Goal: Information Seeking & Learning: Check status

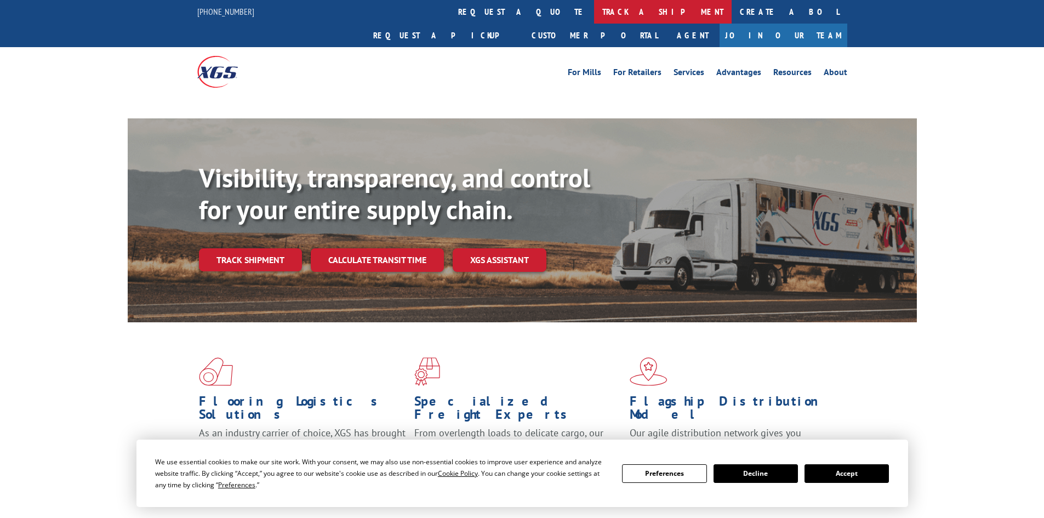
click at [594, 11] on link "track a shipment" at bounding box center [662, 12] width 137 height 24
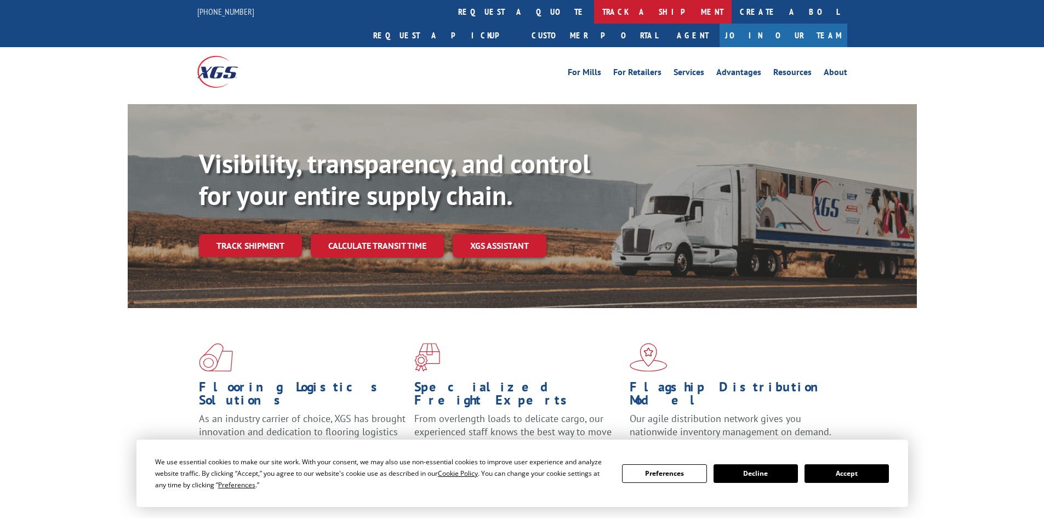
click at [594, 16] on link "track a shipment" at bounding box center [662, 12] width 137 height 24
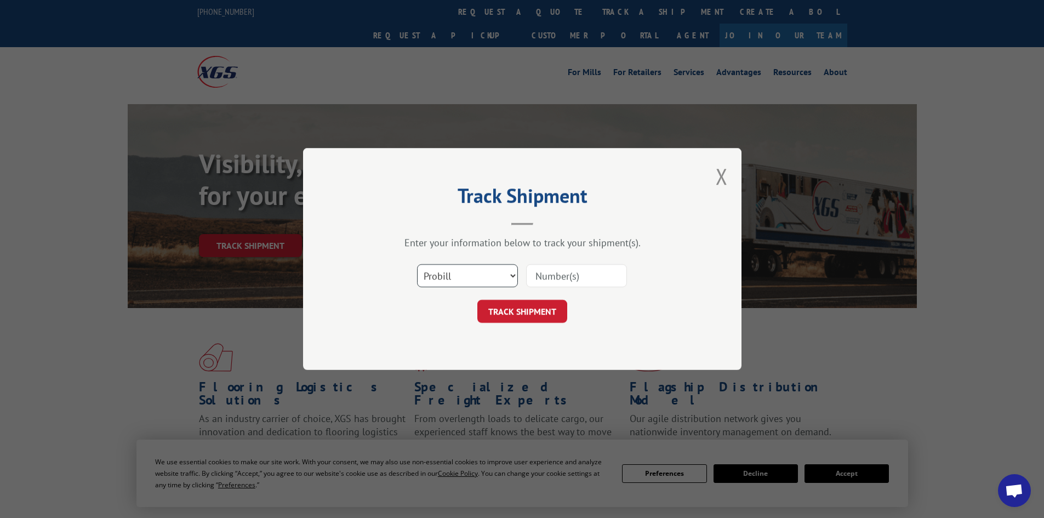
click at [458, 272] on select "Select category... Probill BOL PO" at bounding box center [467, 275] width 101 height 23
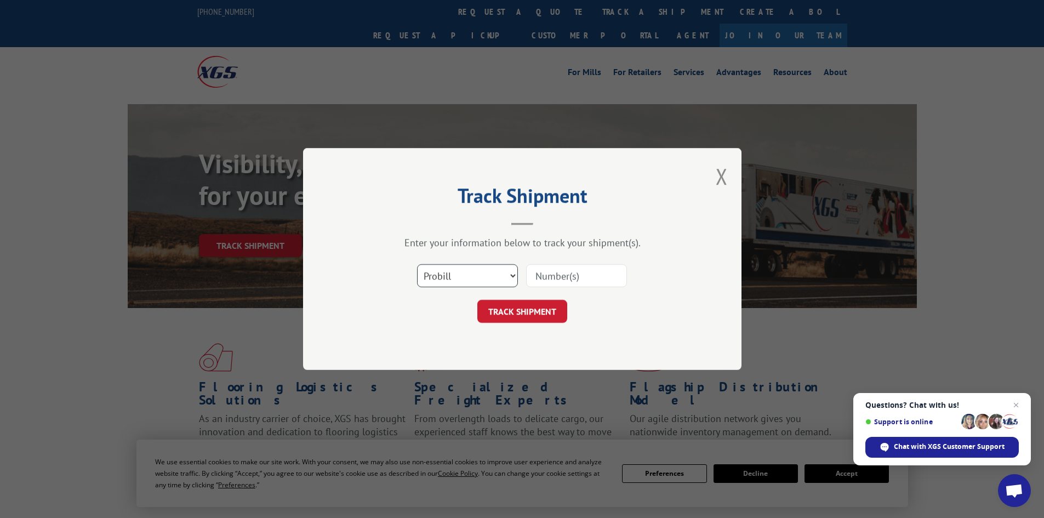
select select "bol"
click at [417, 264] on select "Select category... Probill BOL PO" at bounding box center [467, 275] width 101 height 23
click at [554, 279] on input at bounding box center [576, 275] width 101 height 23
paste input "7082384"
type input "7082384"
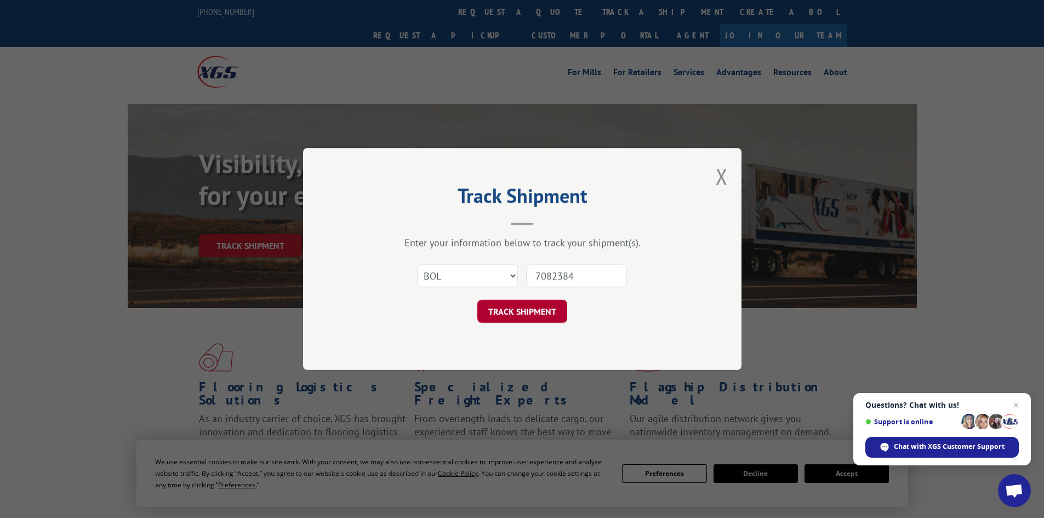
click at [510, 312] on button "TRACK SHIPMENT" at bounding box center [522, 311] width 90 height 23
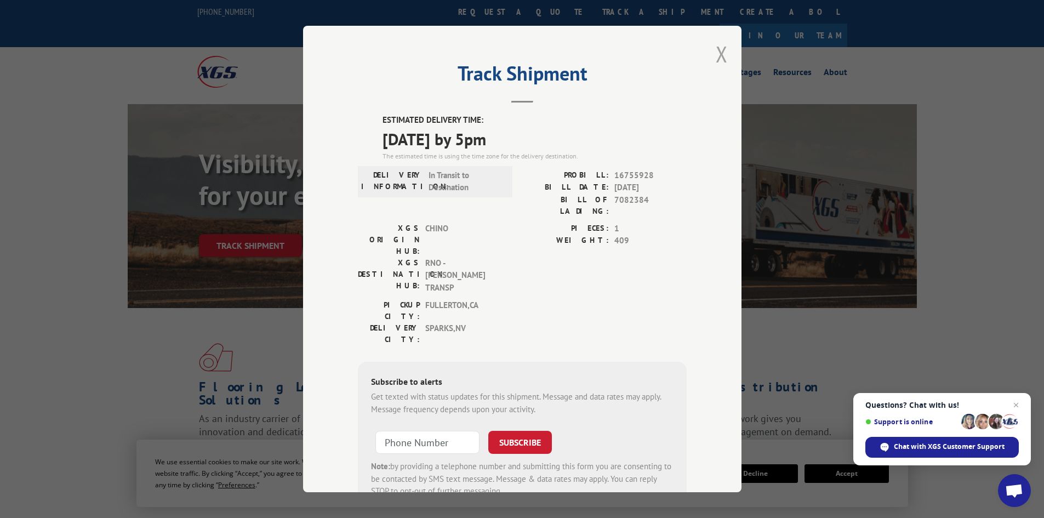
click at [718, 51] on button "Close modal" at bounding box center [721, 53] width 12 height 29
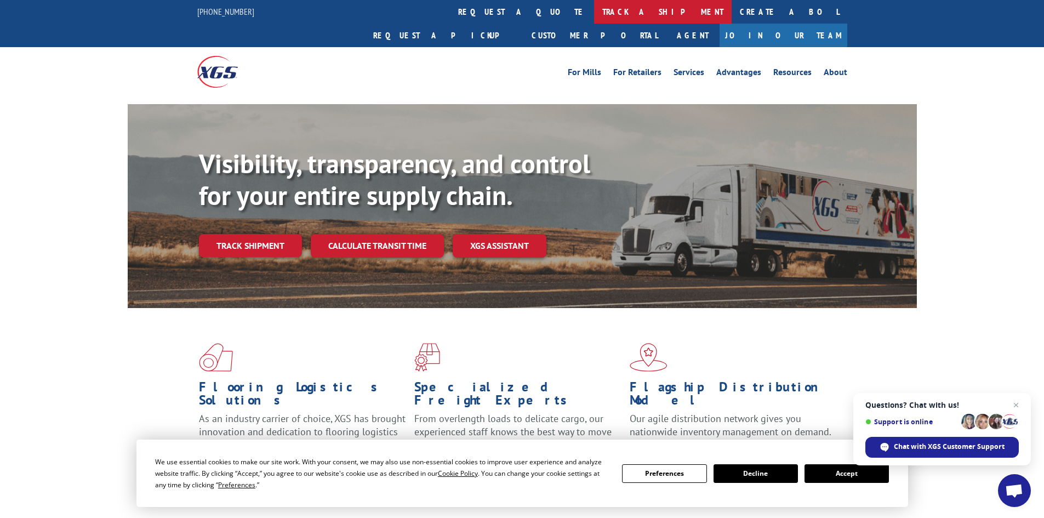
click at [594, 7] on link "track a shipment" at bounding box center [662, 12] width 137 height 24
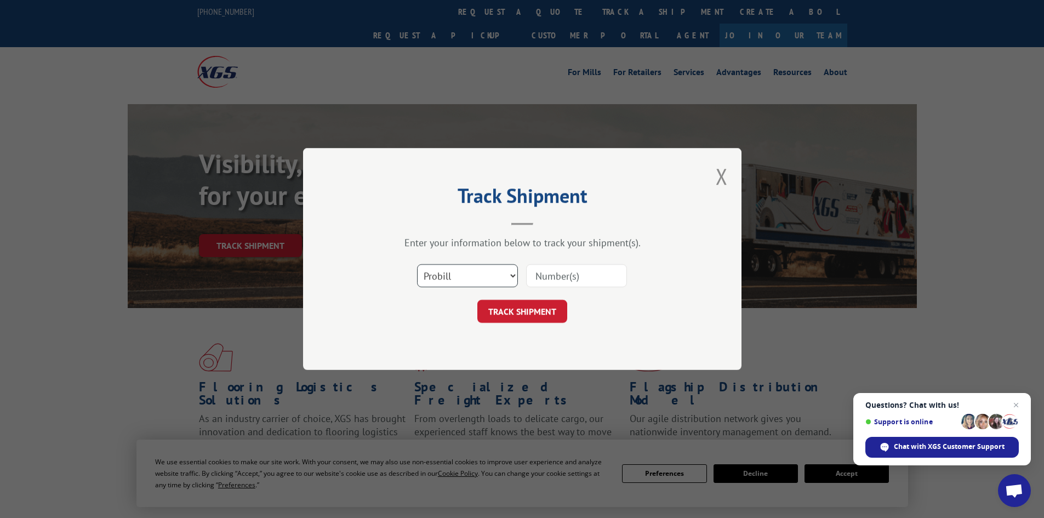
click at [438, 270] on select "Select category... Probill BOL PO" at bounding box center [467, 275] width 101 height 23
select select "bol"
click at [417, 264] on select "Select category... Probill BOL PO" at bounding box center [467, 275] width 101 height 23
click at [561, 279] on input at bounding box center [576, 275] width 101 height 23
paste input "5653737"
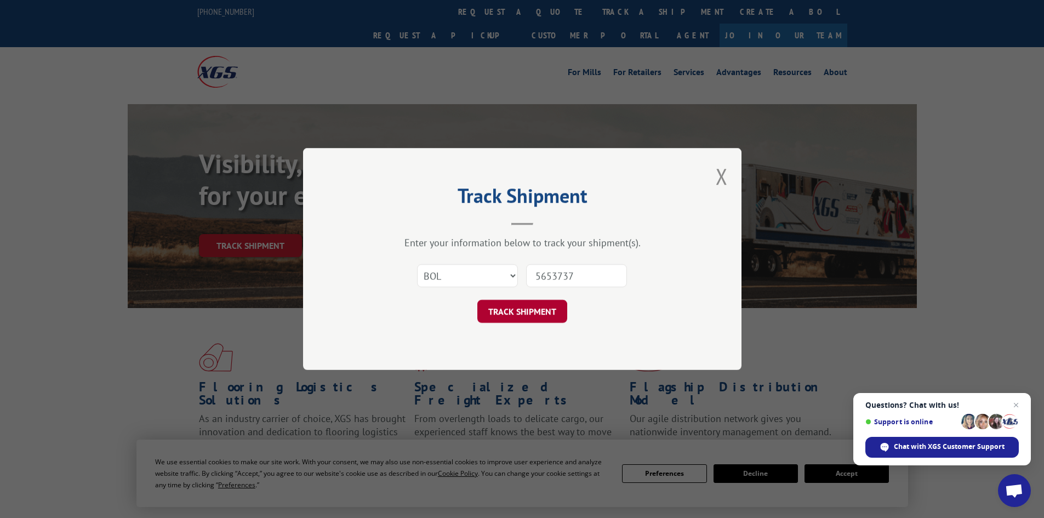
type input "5653737"
click at [530, 314] on button "TRACK SHIPMENT" at bounding box center [522, 311] width 90 height 23
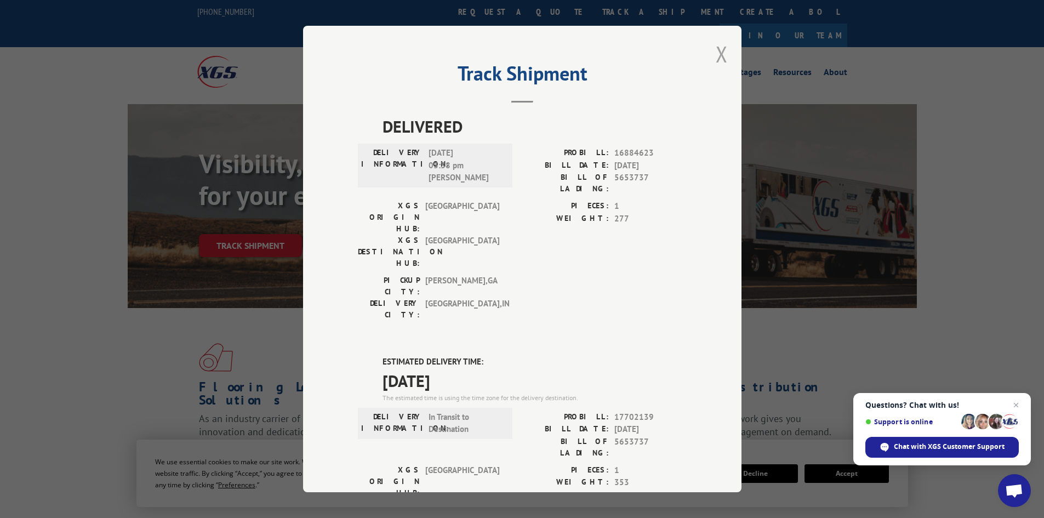
click at [717, 55] on button "Close modal" at bounding box center [721, 53] width 12 height 29
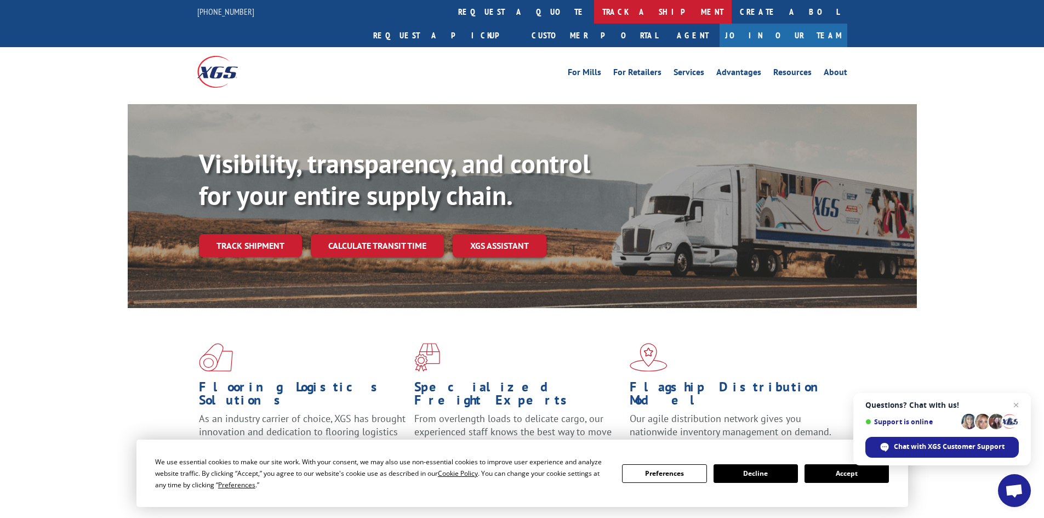
click at [594, 14] on link "track a shipment" at bounding box center [662, 12] width 137 height 24
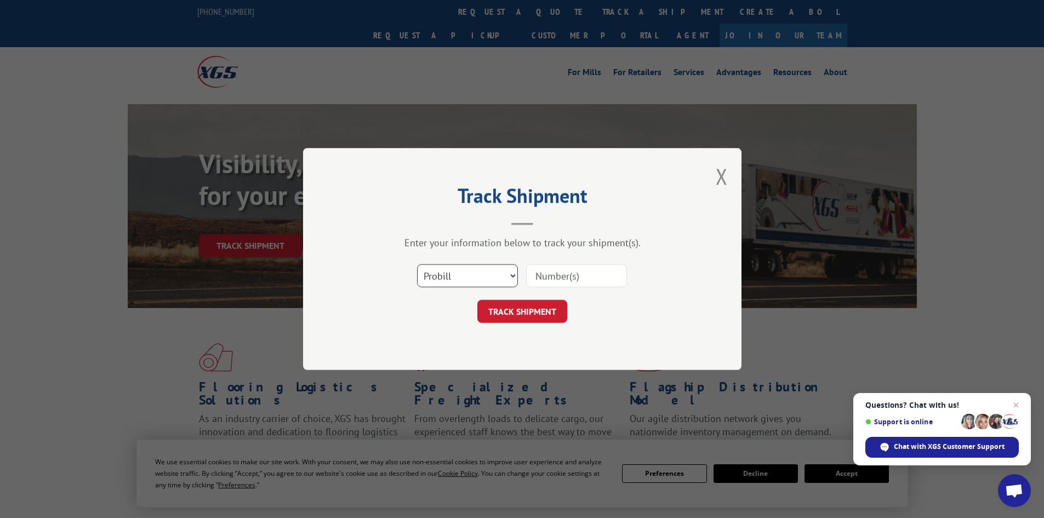
click at [461, 282] on select "Select category... Probill BOL PO" at bounding box center [467, 275] width 101 height 23
select select "bol"
click at [417, 264] on select "Select category... Probill BOL PO" at bounding box center [467, 275] width 101 height 23
click at [579, 275] on input at bounding box center [576, 275] width 101 height 23
paste input "475477"
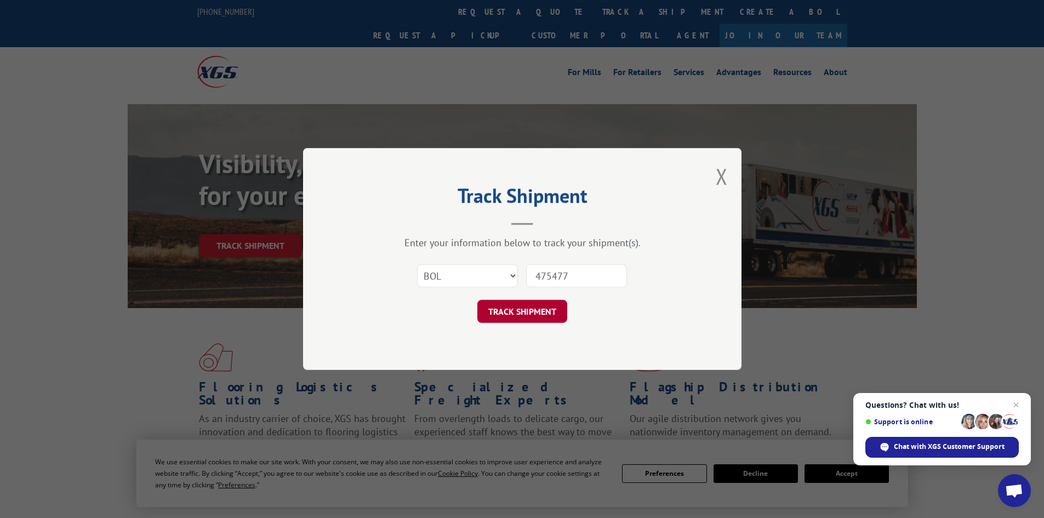
type input "475477"
click at [545, 318] on button "TRACK SHIPMENT" at bounding box center [522, 311] width 90 height 23
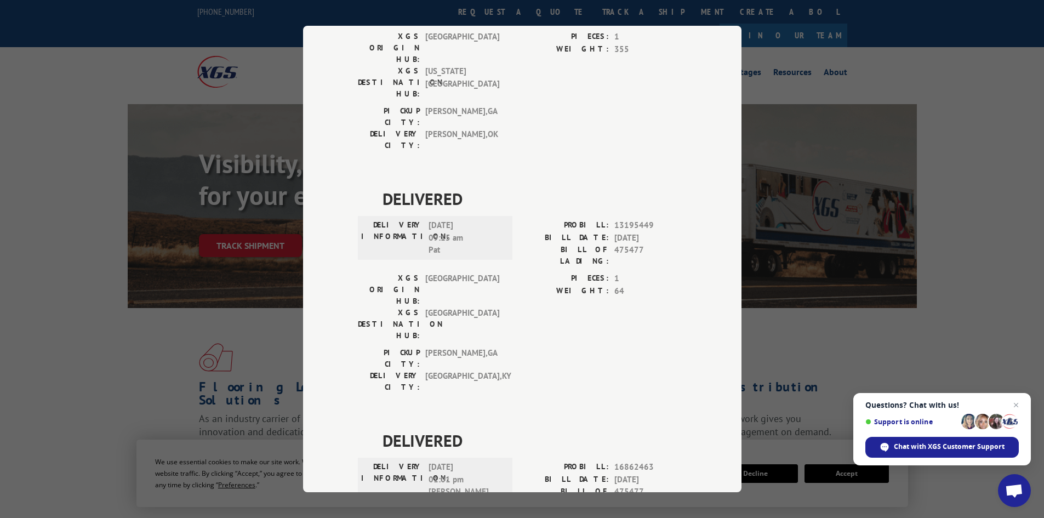
scroll to position [197, 0]
